Goal: Task Accomplishment & Management: Manage account settings

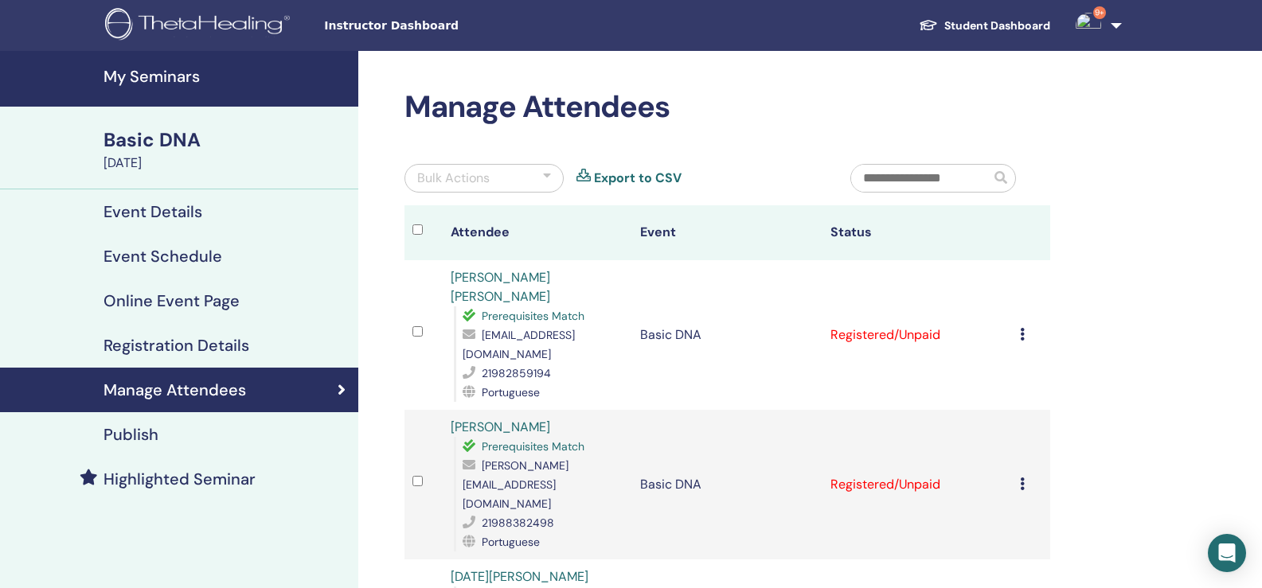
scroll to position [159, 0]
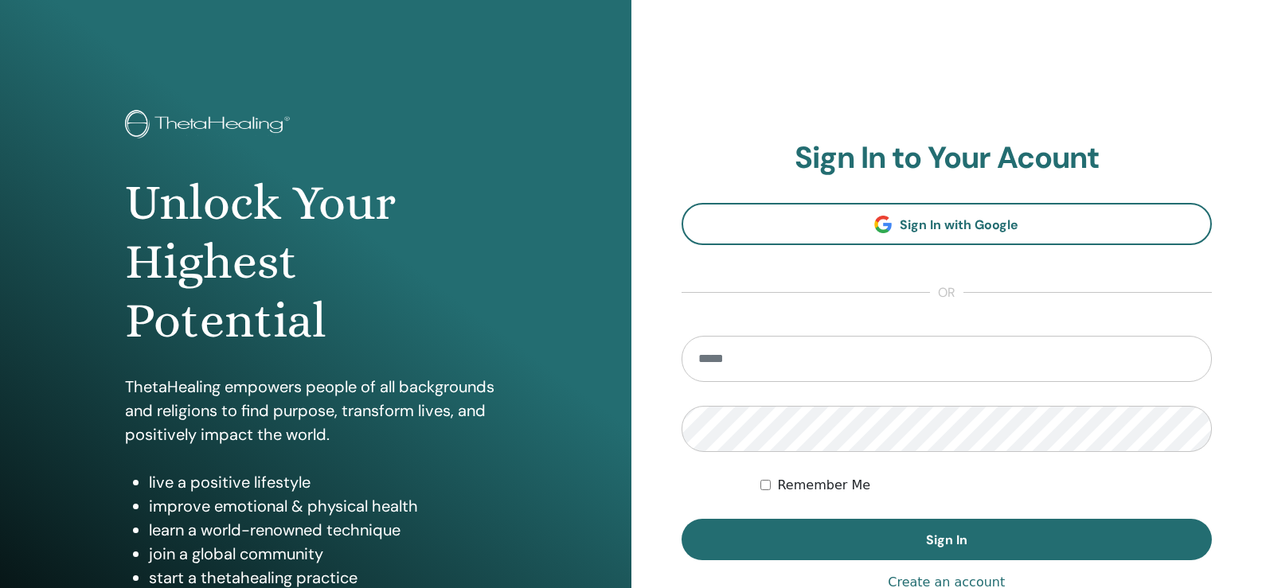
type input "**********"
click at [869, 357] on input "**********" at bounding box center [947, 359] width 531 height 46
click at [709, 463] on form "**********" at bounding box center [947, 448] width 531 height 225
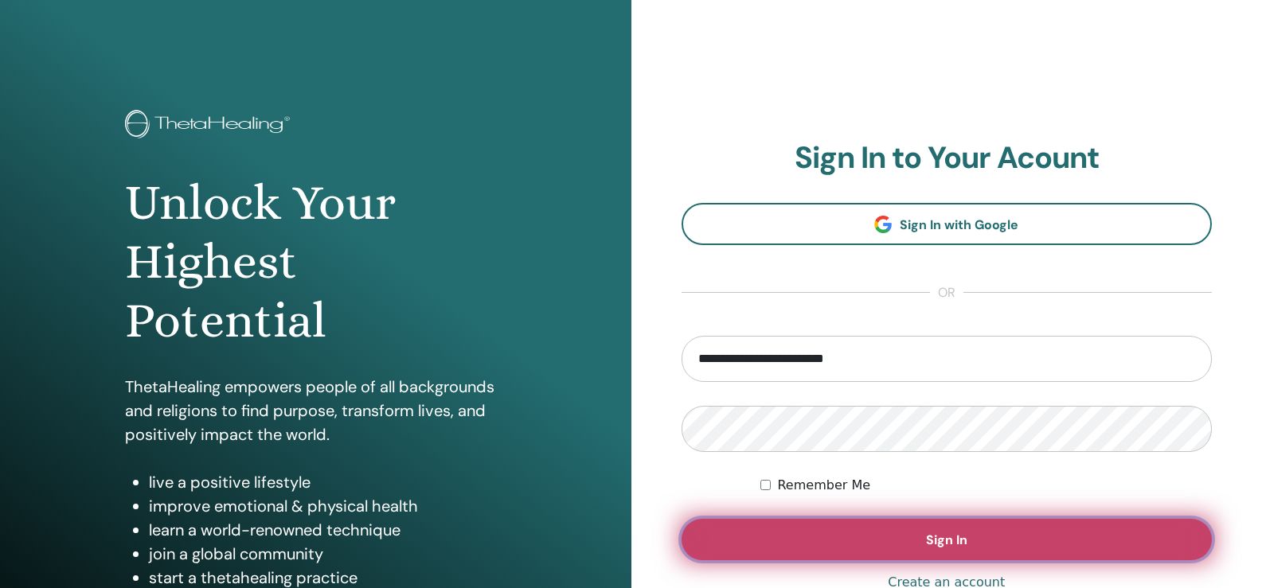
click at [935, 544] on span "Sign In" at bounding box center [946, 540] width 41 height 17
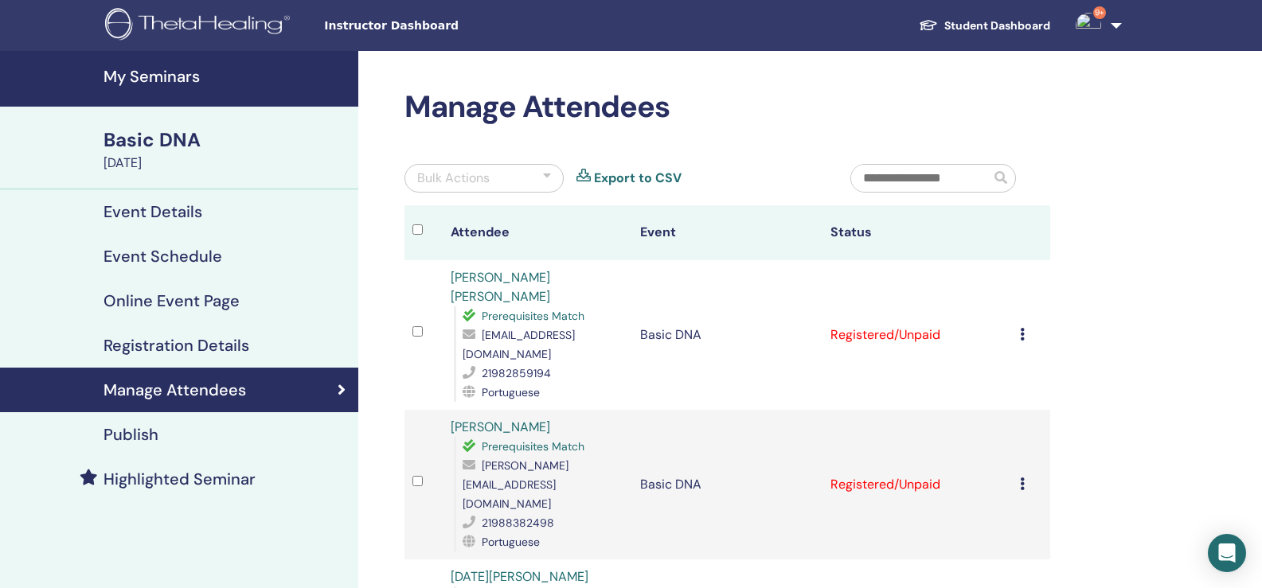
scroll to position [80, 0]
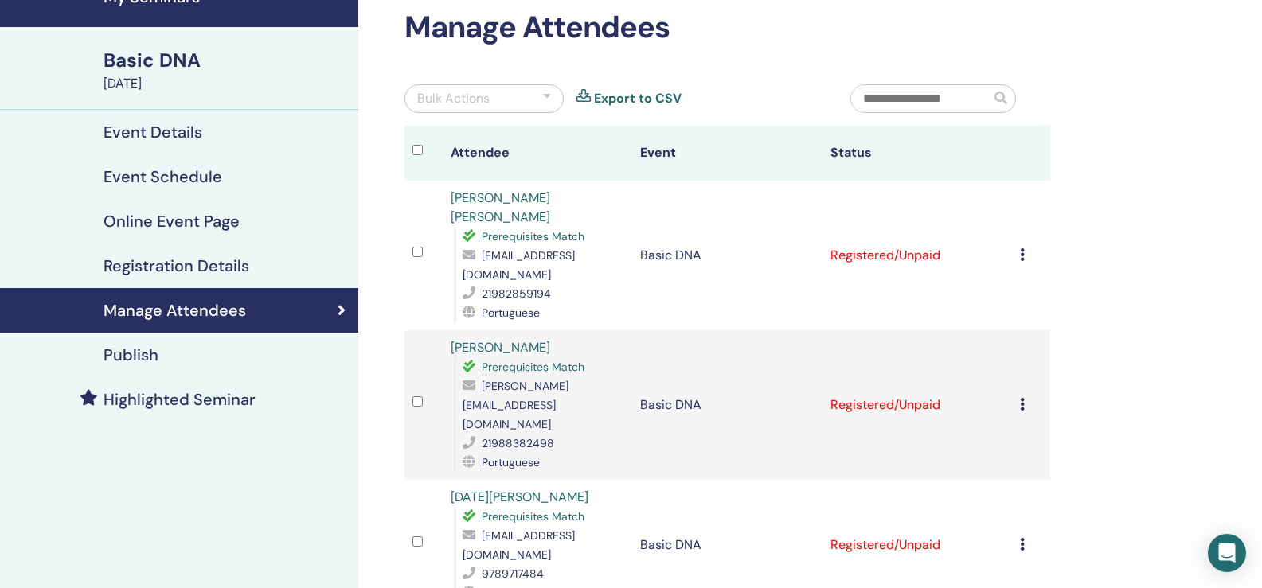
click at [1017, 245] on td "Cancel Registration Do not auto-certify Mark as Paid Mark as Unpaid Mark as Abs…" at bounding box center [1031, 256] width 38 height 150
click at [1020, 248] on icon at bounding box center [1022, 254] width 5 height 13
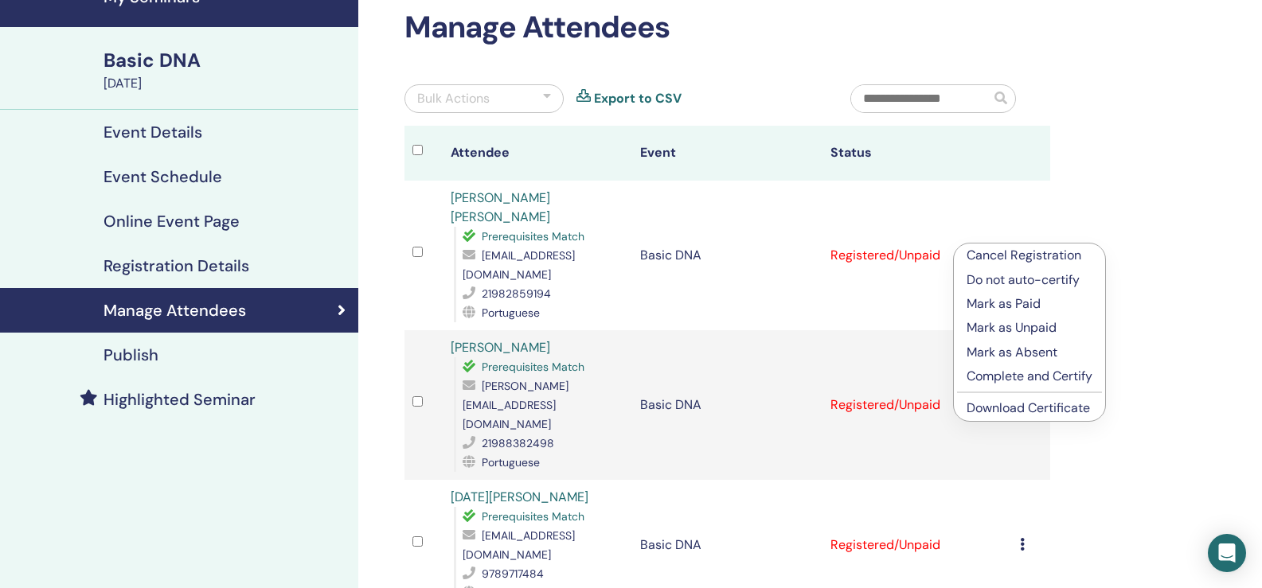
click at [998, 380] on p "Complete and Certify" at bounding box center [1030, 376] width 126 height 19
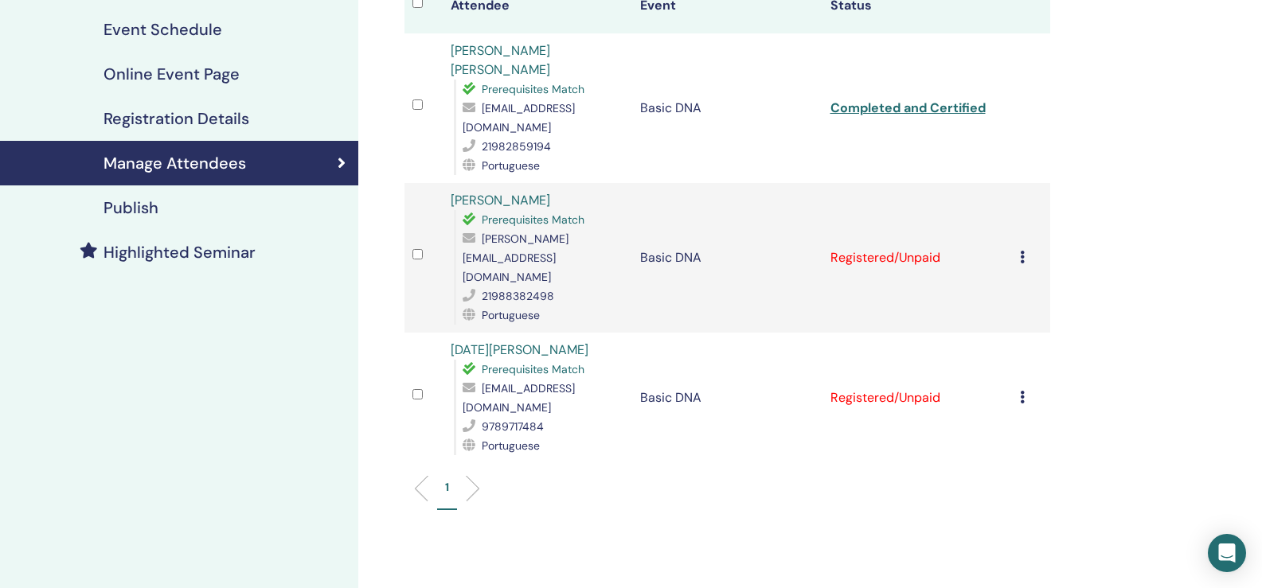
scroll to position [239, 0]
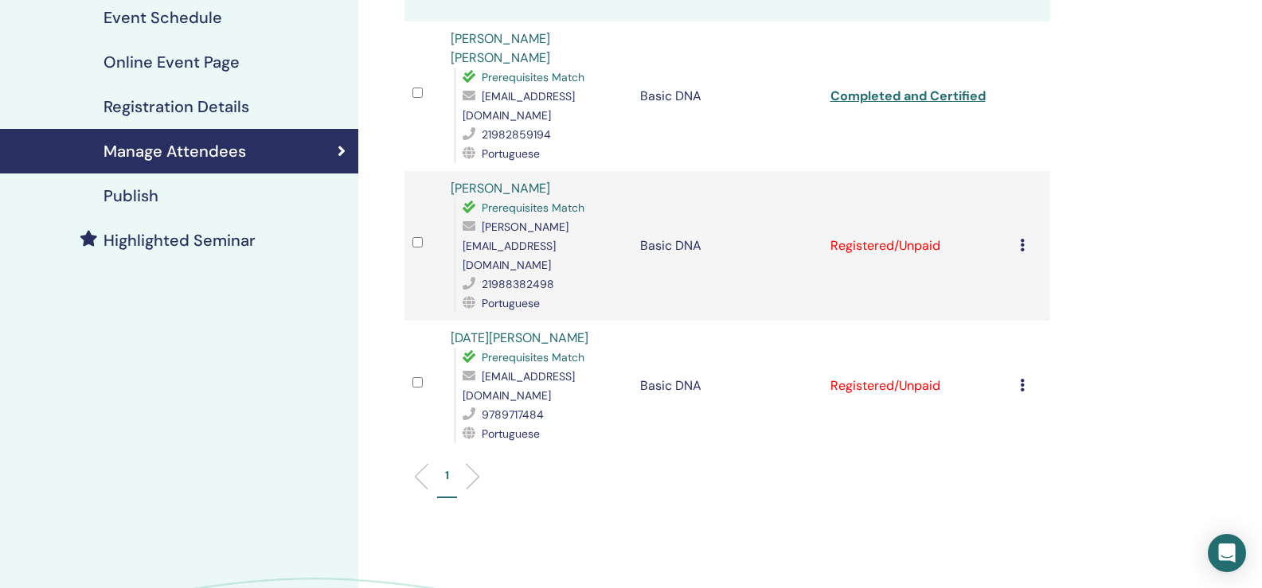
click at [1022, 236] on div "Cancel Registration Do not auto-certify Mark as Paid Mark as Unpaid Mark as Abs…" at bounding box center [1031, 245] width 22 height 19
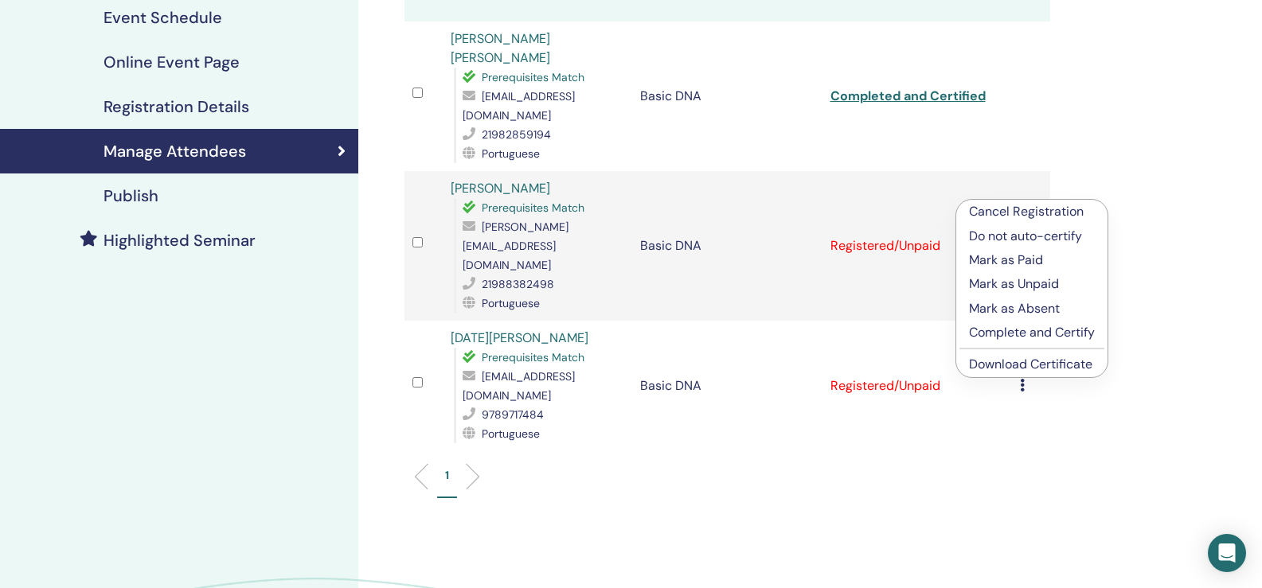
click at [1038, 335] on p "Complete and Certify" at bounding box center [1032, 332] width 126 height 19
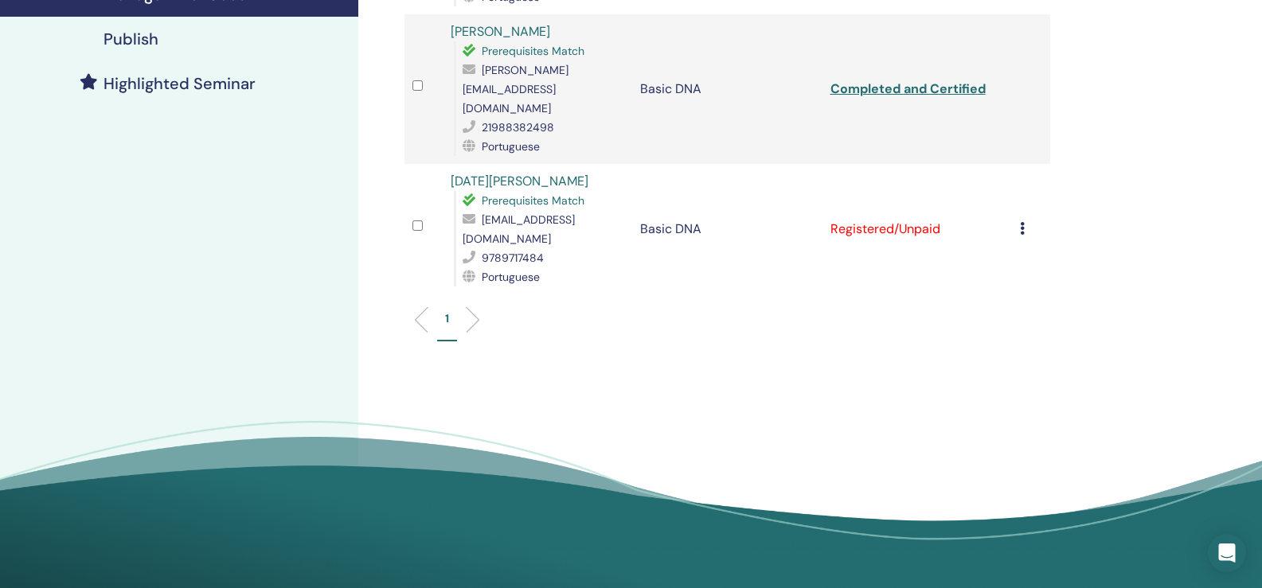
scroll to position [478, 0]
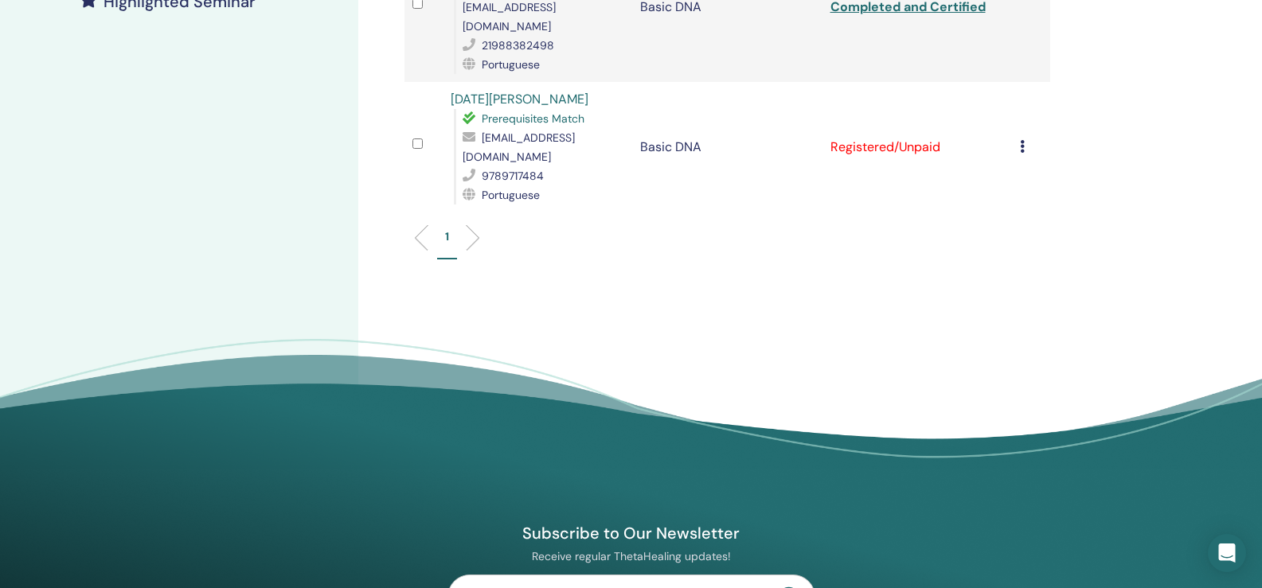
click at [1021, 140] on icon at bounding box center [1022, 146] width 5 height 13
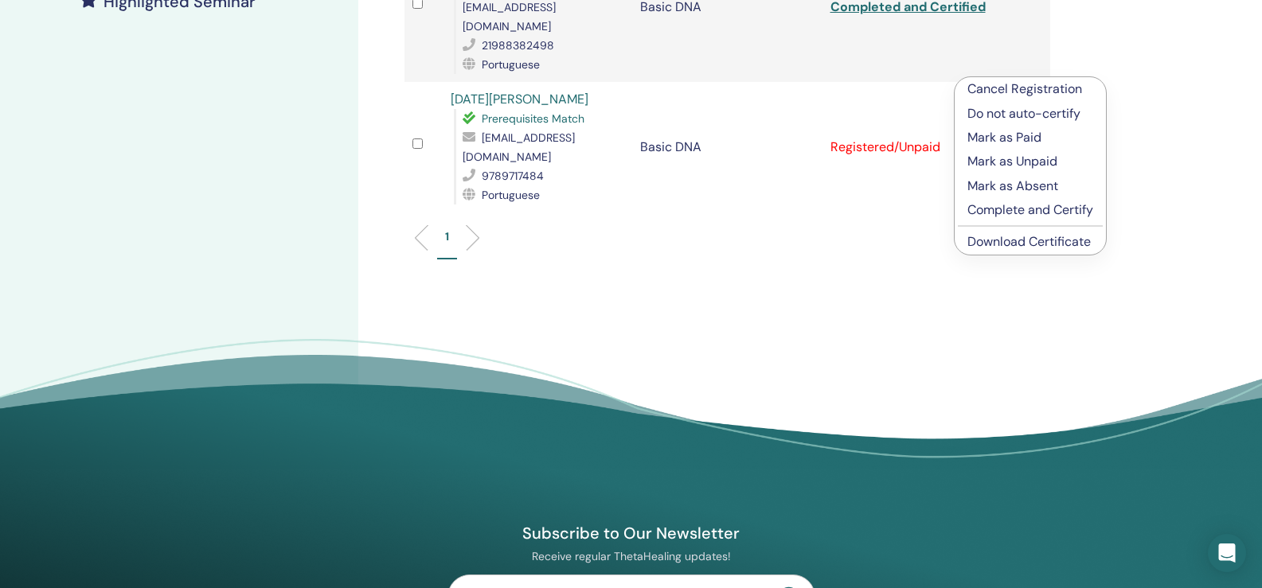
click at [1033, 209] on p "Complete and Certify" at bounding box center [1030, 210] width 126 height 19
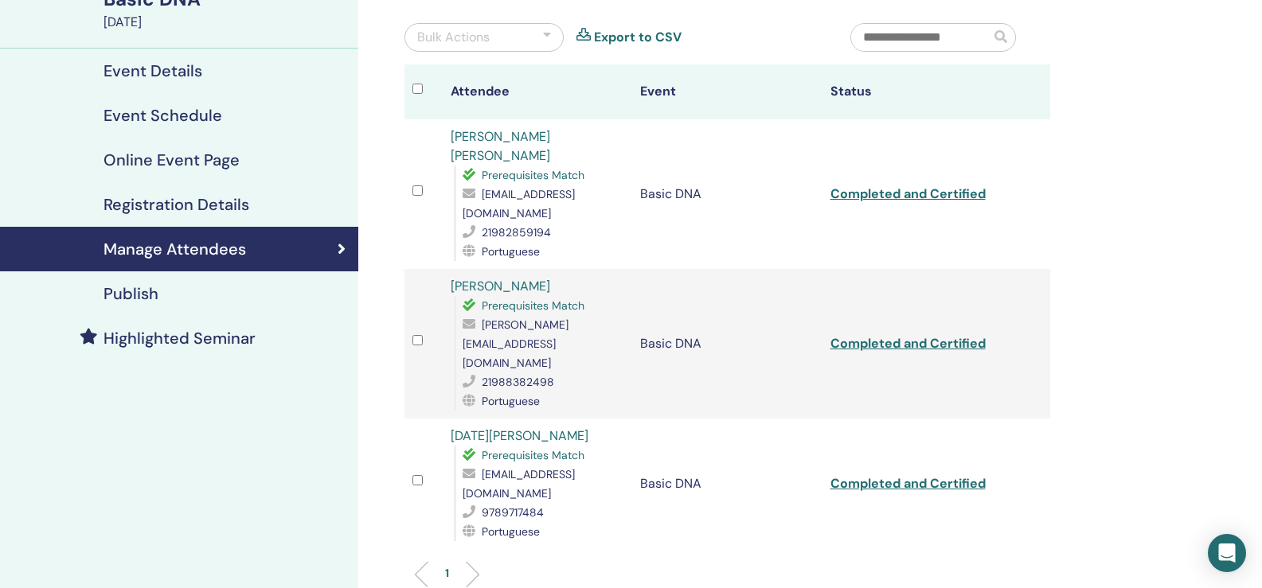
scroll to position [140, 0]
click at [954, 186] on link "Completed and Certified" at bounding box center [907, 194] width 155 height 17
click at [896, 336] on link "Completed and Certified" at bounding box center [907, 344] width 155 height 17
click at [910, 476] on link "Completed and Certified" at bounding box center [907, 484] width 155 height 17
